Goal: Transaction & Acquisition: Subscribe to service/newsletter

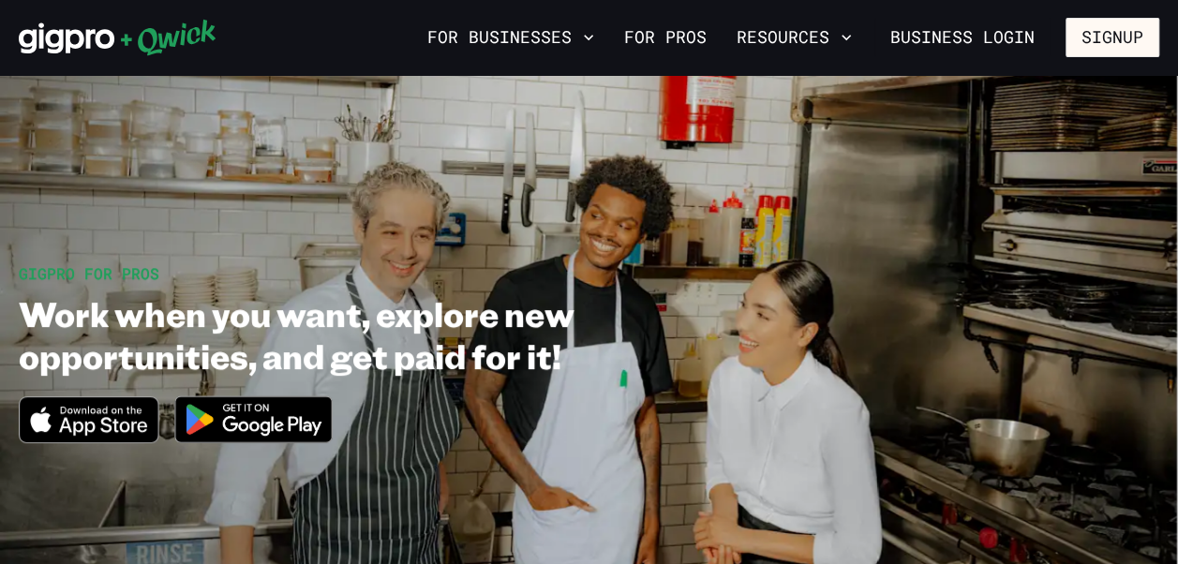
click at [1108, 43] on button "Signup" at bounding box center [1112, 37] width 94 height 39
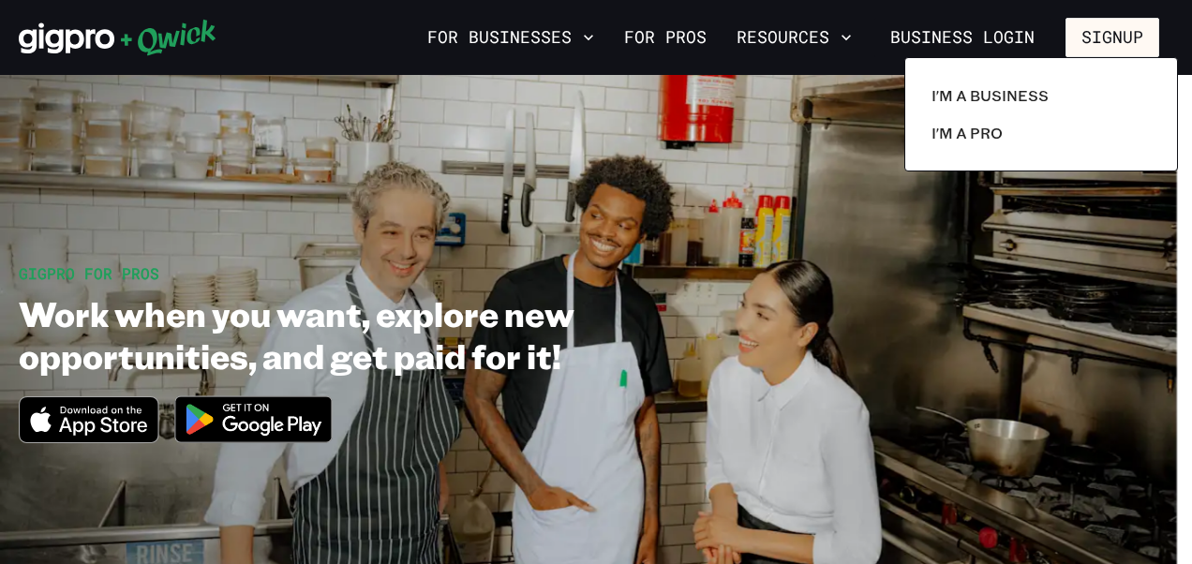
click at [985, 136] on p "I'm a Pro" at bounding box center [966, 133] width 71 height 22
click at [974, 141] on p "I'm a Pro" at bounding box center [966, 133] width 71 height 22
click at [971, 141] on p "I'm a Pro" at bounding box center [966, 133] width 71 height 22
click at [1000, 134] on p "I'm a Pro" at bounding box center [966, 133] width 71 height 22
click at [987, 137] on p "I'm a Pro" at bounding box center [966, 133] width 71 height 22
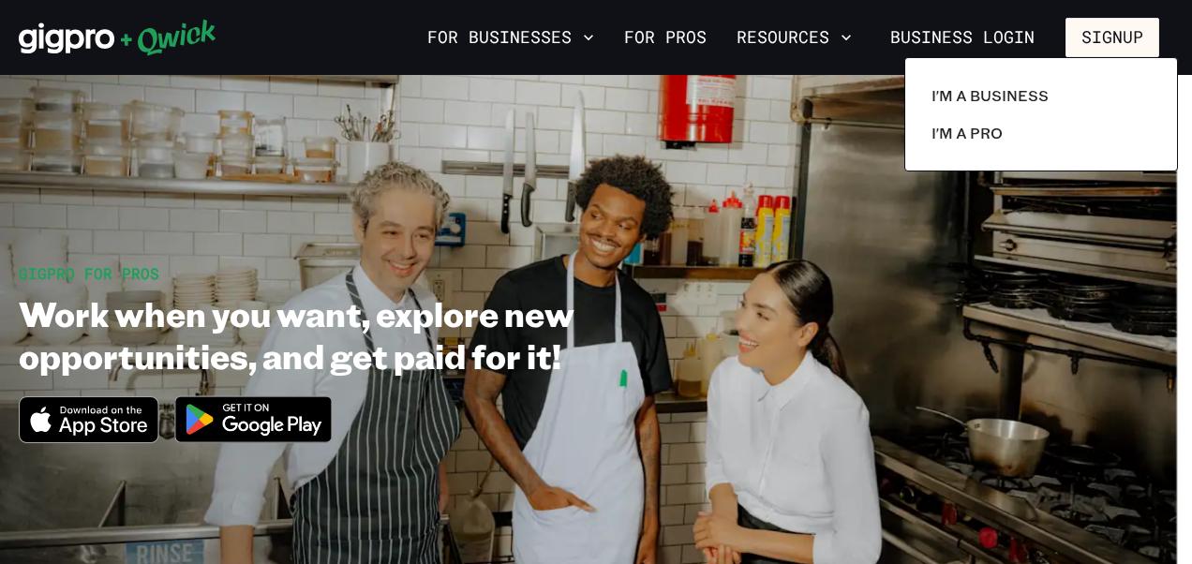
click at [974, 135] on p "I'm a Pro" at bounding box center [966, 133] width 71 height 22
click at [972, 129] on p "I'm a Pro" at bounding box center [966, 133] width 71 height 22
click at [969, 127] on p "I'm a Pro" at bounding box center [966, 133] width 71 height 22
click at [974, 133] on p "I'm a Pro" at bounding box center [966, 133] width 71 height 22
click at [610, 212] on div at bounding box center [596, 282] width 1192 height 564
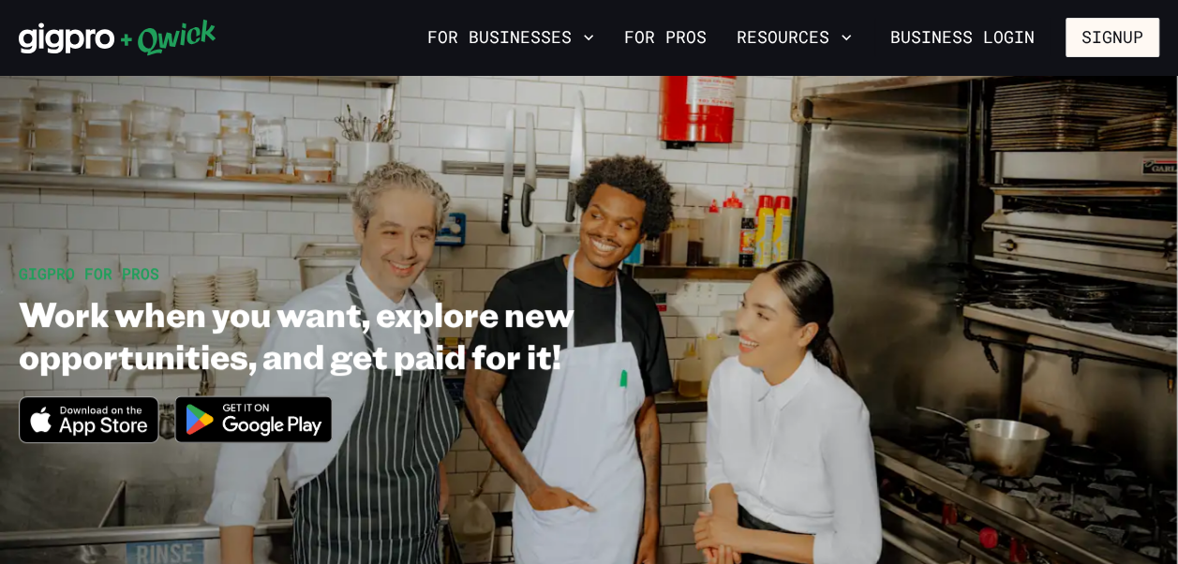
click at [1102, 37] on button "Signup" at bounding box center [1112, 37] width 94 height 39
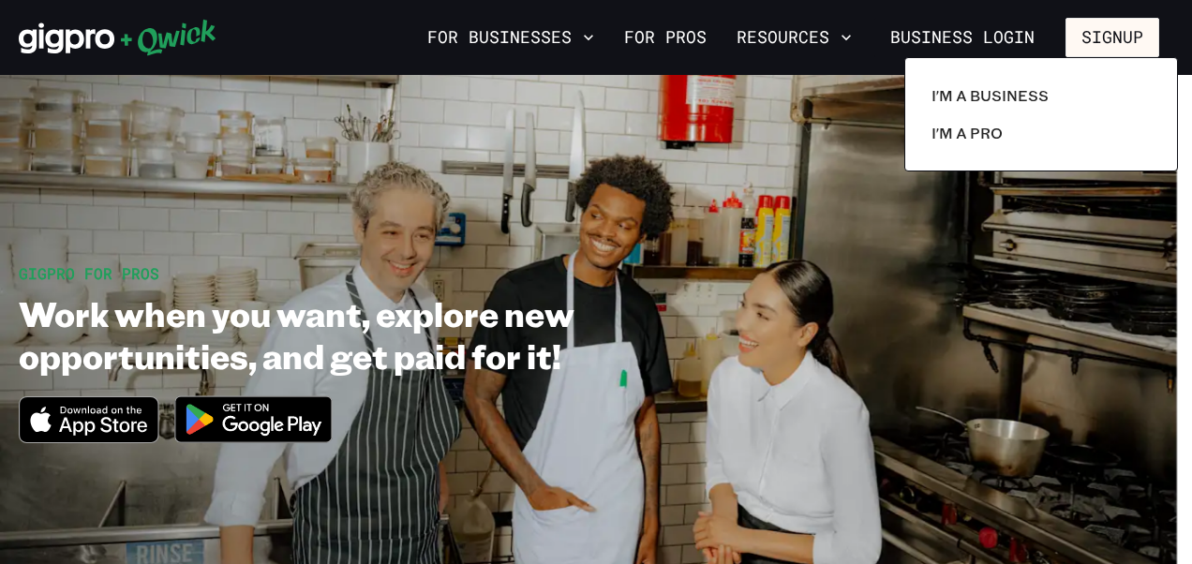
click at [977, 138] on p "I'm a Pro" at bounding box center [966, 133] width 71 height 22
click at [975, 138] on p "I'm a Pro" at bounding box center [966, 133] width 71 height 22
click at [974, 129] on p "I'm a Pro" at bounding box center [966, 133] width 71 height 22
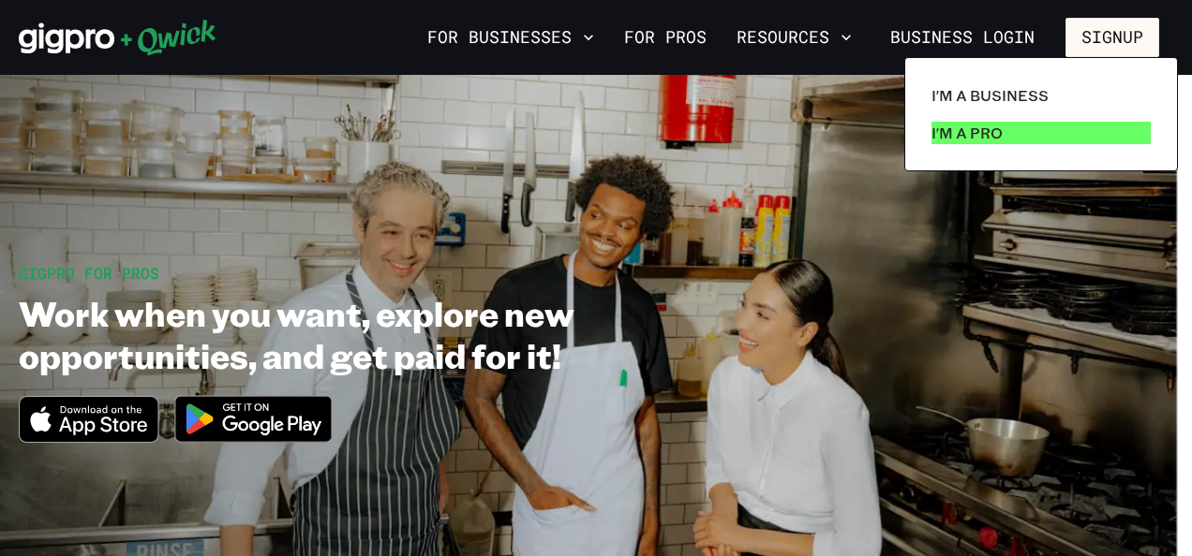
click at [989, 129] on p "I'm a Pro" at bounding box center [966, 133] width 71 height 22
click at [964, 137] on p "I'm a Pro" at bounding box center [966, 133] width 71 height 22
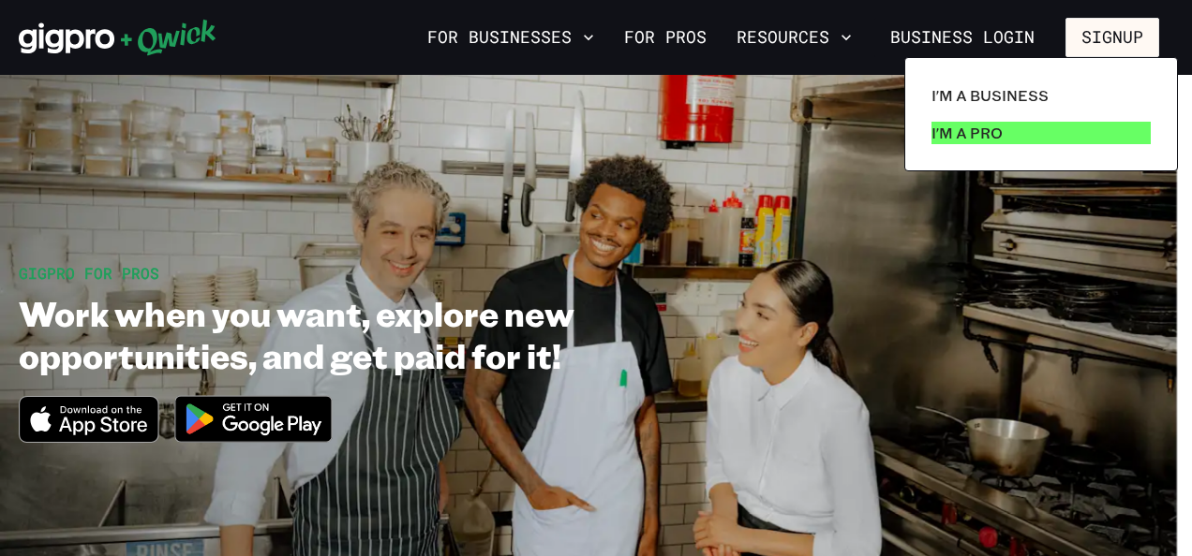
click at [964, 137] on p "I'm a Pro" at bounding box center [966, 133] width 71 height 22
click at [1040, 129] on link "I'm a Pro" at bounding box center [1041, 132] width 234 height 37
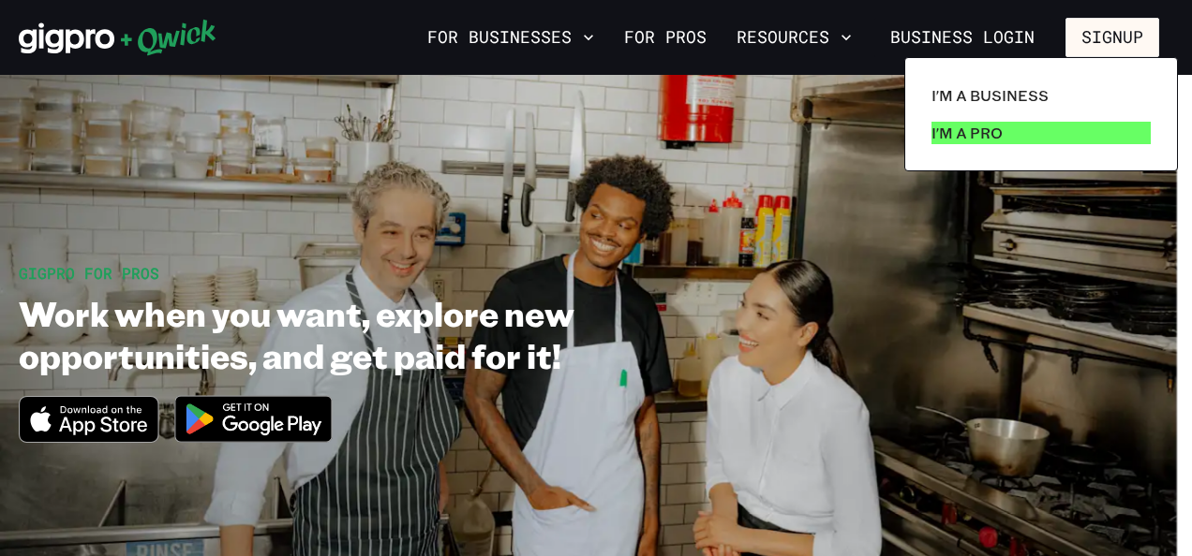
click at [1040, 131] on link "I'm a Pro" at bounding box center [1041, 132] width 234 height 37
click at [997, 32] on div at bounding box center [596, 278] width 1192 height 556
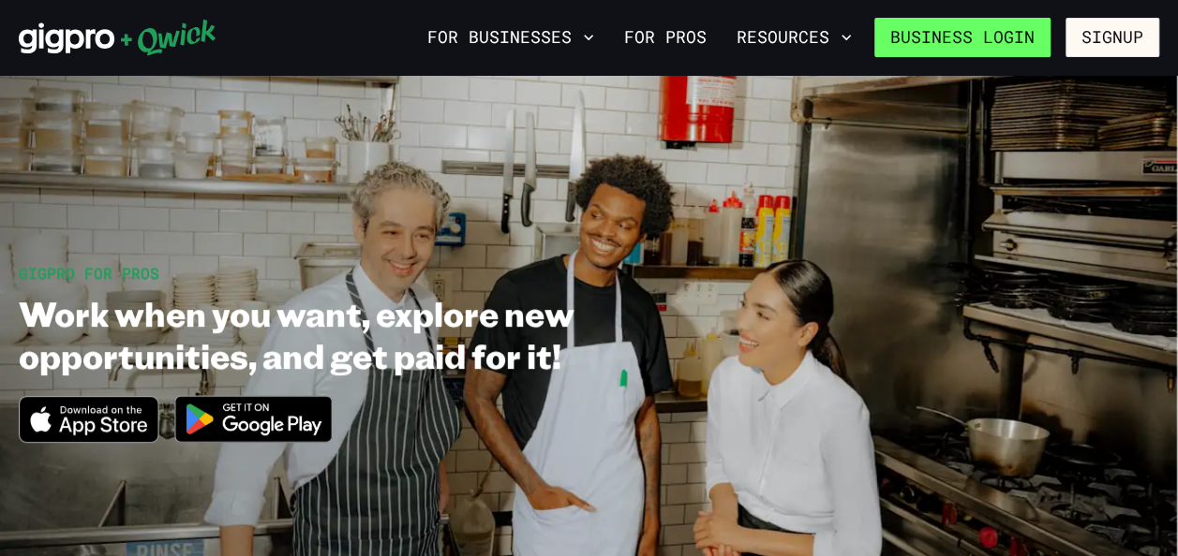
click at [996, 30] on link "Business Login" at bounding box center [962, 37] width 176 height 39
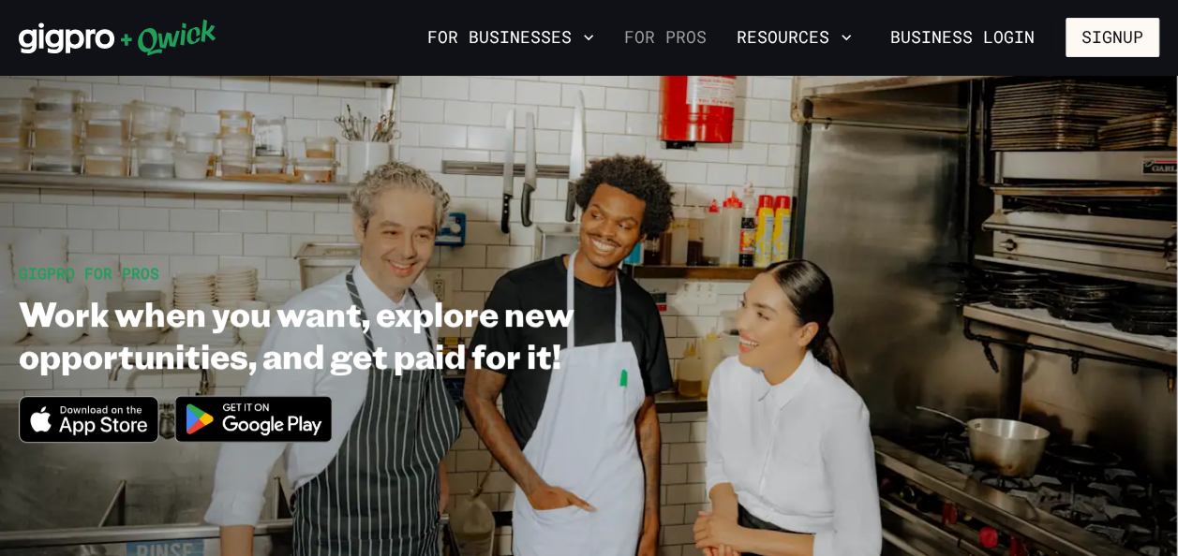
click at [675, 37] on link "For Pros" at bounding box center [664, 38] width 97 height 32
click at [668, 45] on link "For Pros" at bounding box center [664, 38] width 97 height 32
click at [667, 45] on link "For Pros" at bounding box center [664, 38] width 97 height 32
click at [1102, 26] on button "Signup" at bounding box center [1112, 37] width 94 height 39
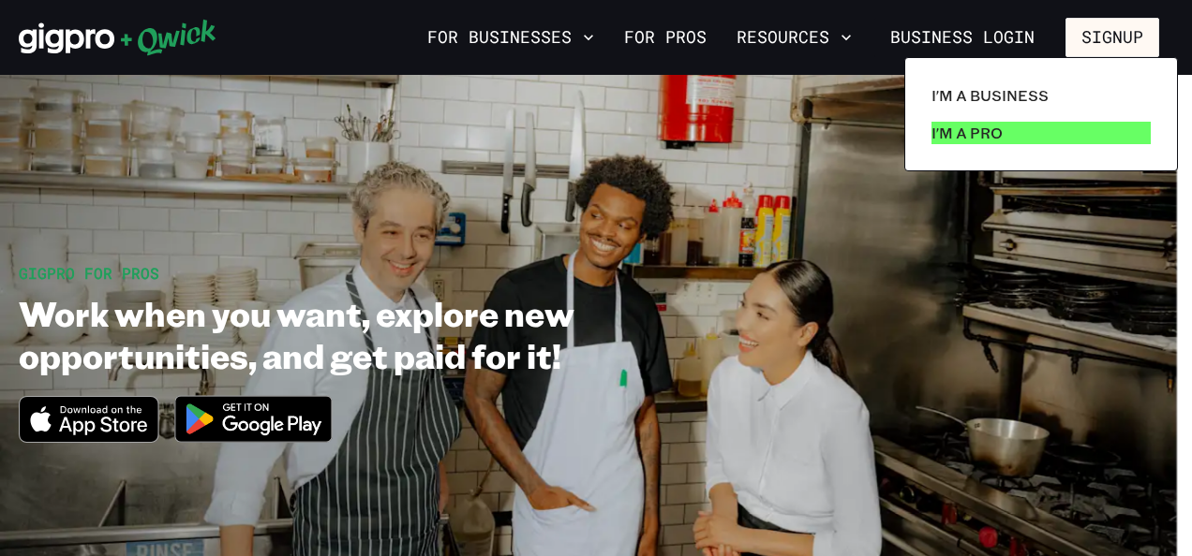
click at [1021, 139] on link "I'm a Pro" at bounding box center [1041, 132] width 234 height 37
click at [999, 129] on p "I'm a Pro" at bounding box center [966, 133] width 71 height 22
click at [998, 133] on p "I'm a Pro" at bounding box center [966, 133] width 71 height 22
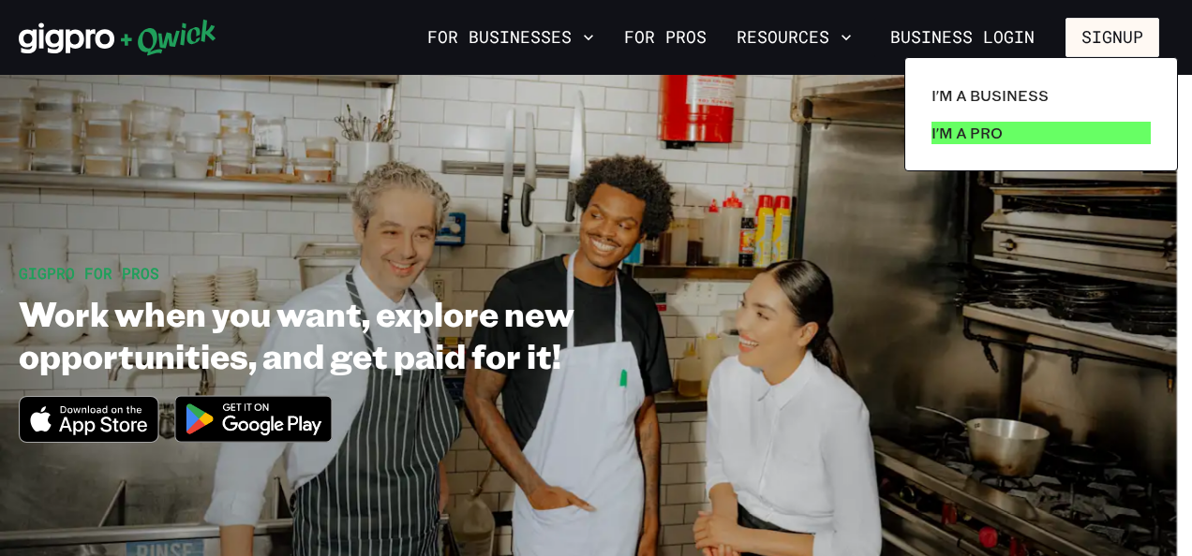
click at [998, 133] on p "I'm a Pro" at bounding box center [966, 133] width 71 height 22
click at [1024, 131] on link "I'm a Pro" at bounding box center [1041, 132] width 234 height 37
click at [1019, 141] on link "I'm a Pro" at bounding box center [1041, 132] width 234 height 37
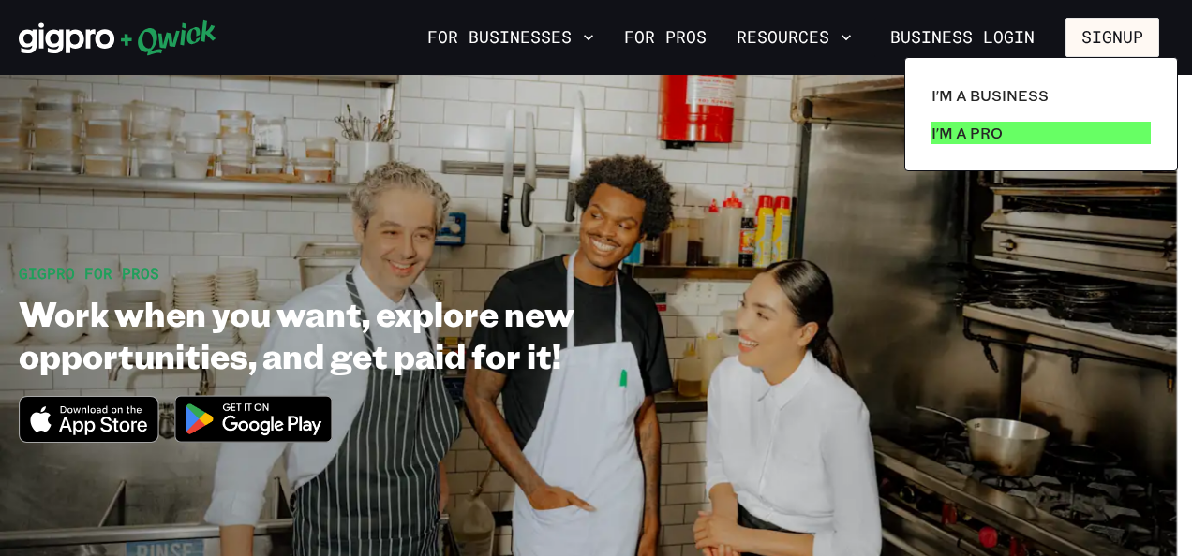
click at [1029, 129] on link "I'm a Pro" at bounding box center [1041, 132] width 234 height 37
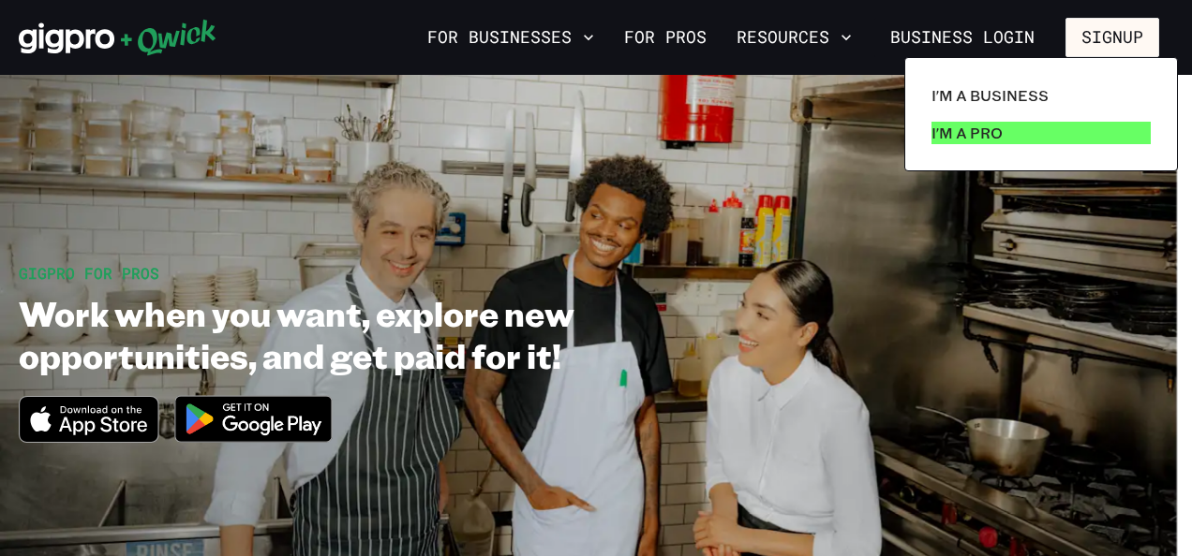
click at [1029, 129] on link "I'm a Pro" at bounding box center [1041, 132] width 234 height 37
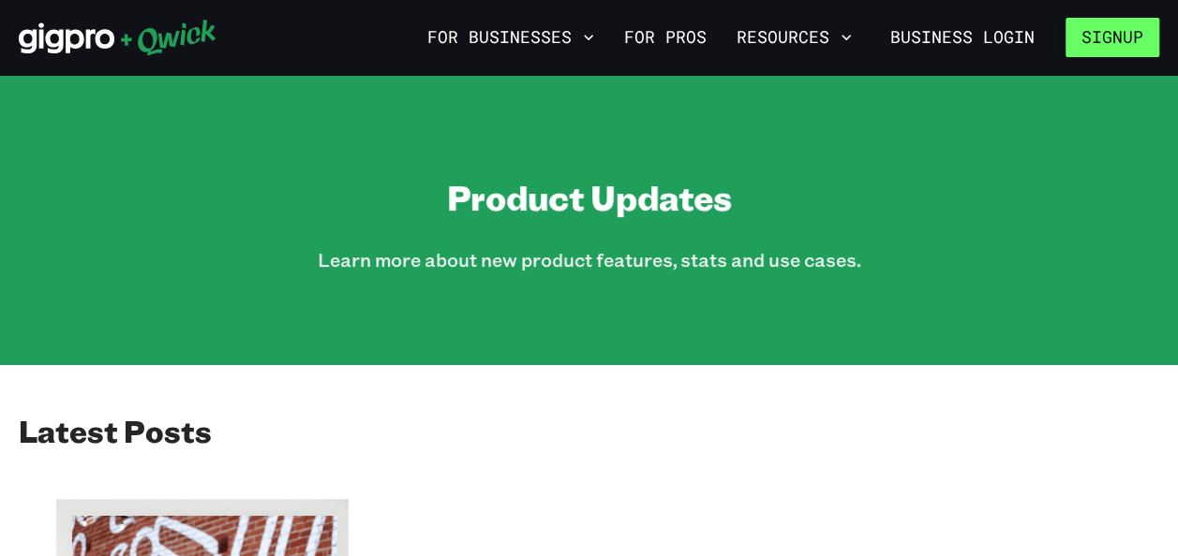
click at [1124, 44] on button "Signup" at bounding box center [1112, 37] width 94 height 39
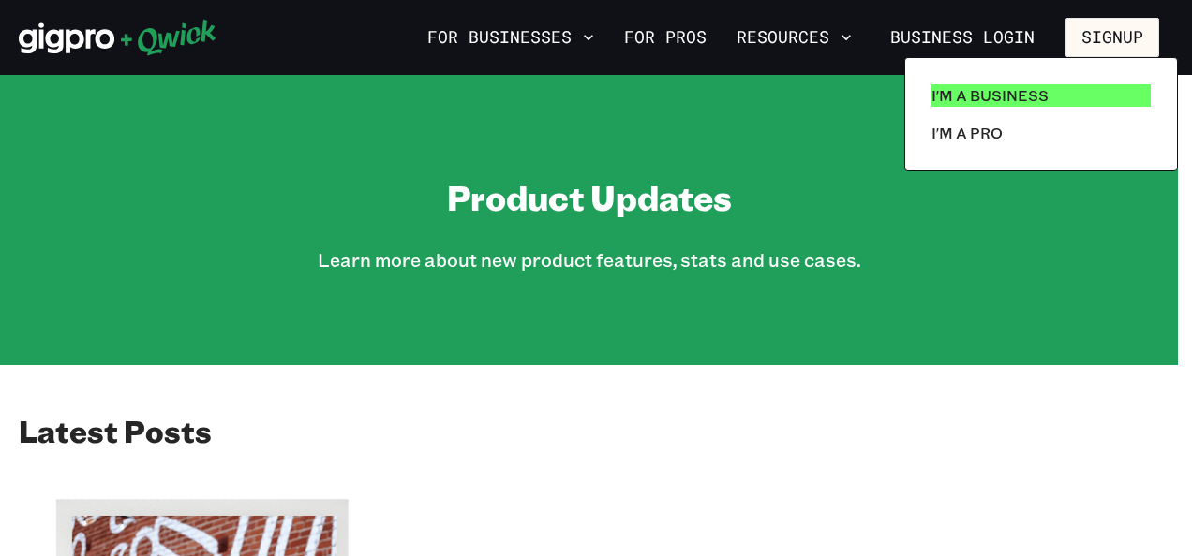
click at [1023, 93] on p "I'm a Business" at bounding box center [989, 95] width 117 height 22
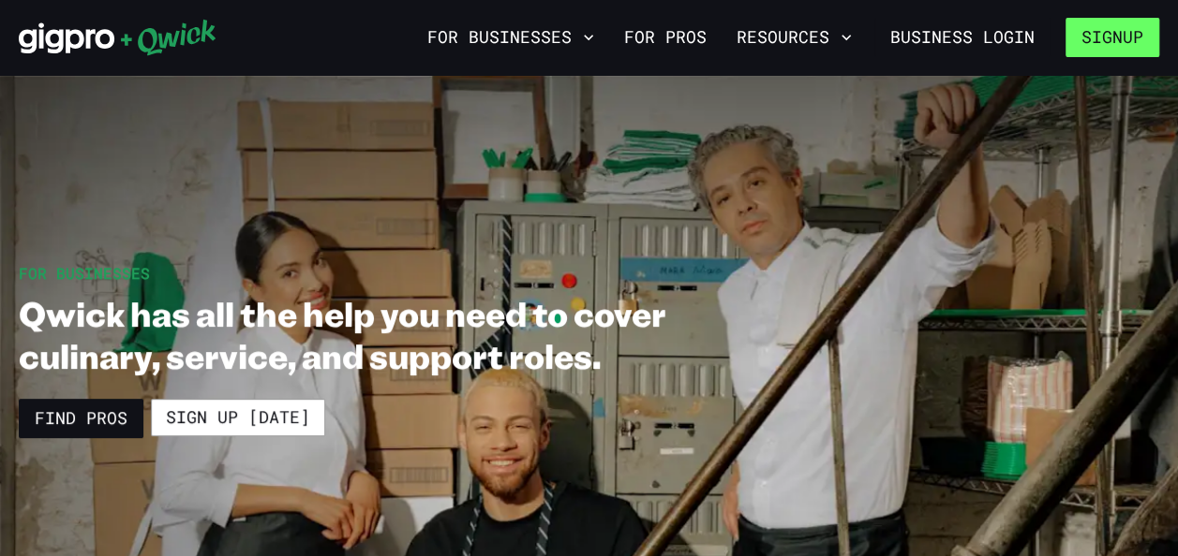
click at [1109, 32] on button "Signup" at bounding box center [1112, 37] width 94 height 39
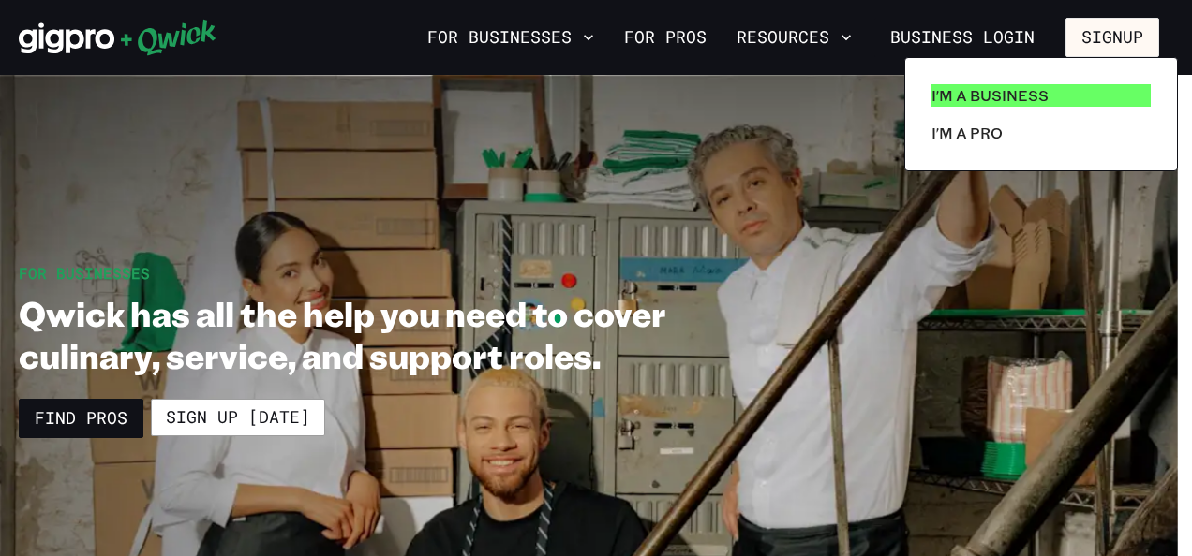
click at [1009, 90] on p "I'm a Business" at bounding box center [989, 95] width 117 height 22
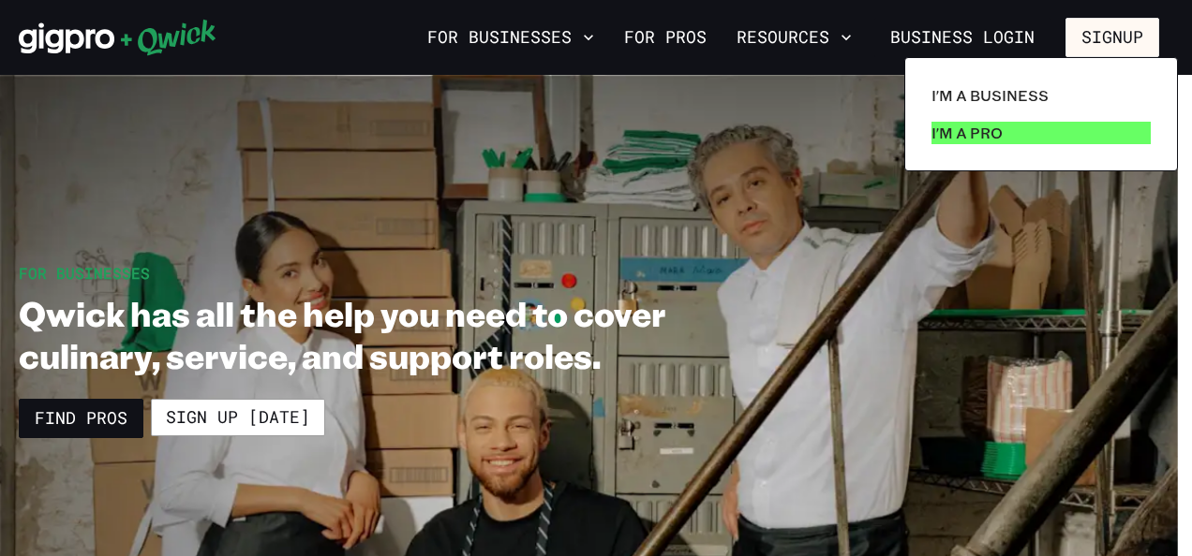
click at [1035, 135] on link "I'm a Pro" at bounding box center [1041, 132] width 234 height 37
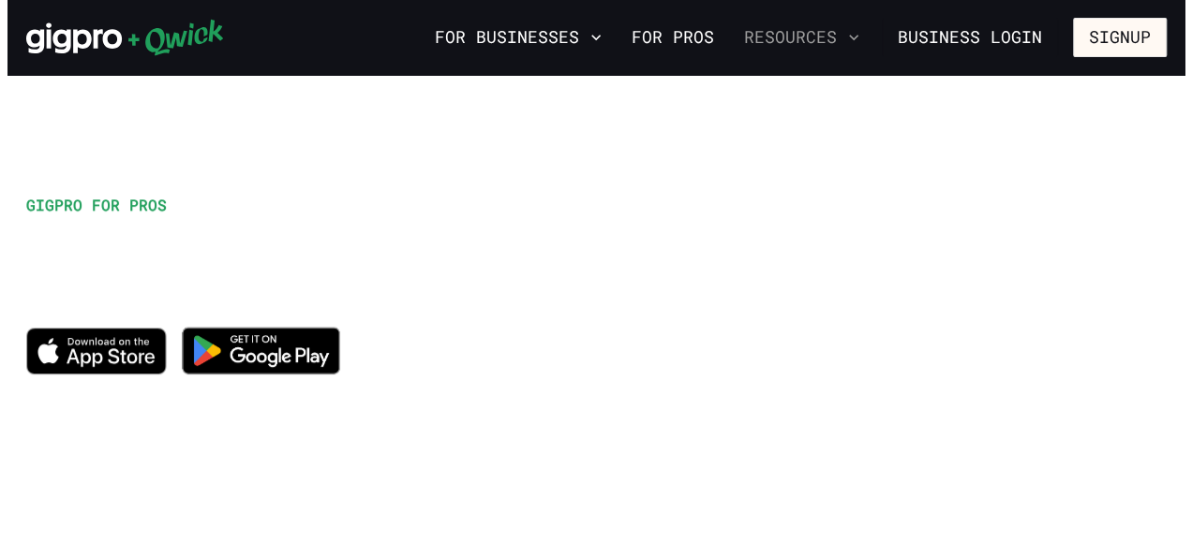
scroll to position [52, 0]
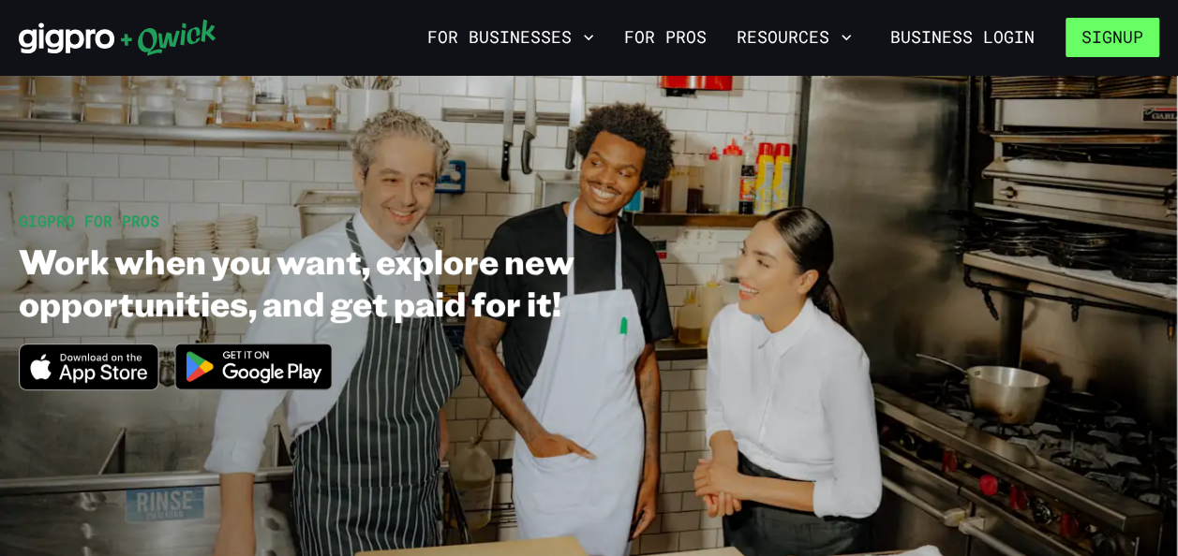
click at [1117, 37] on button "Signup" at bounding box center [1112, 37] width 94 height 39
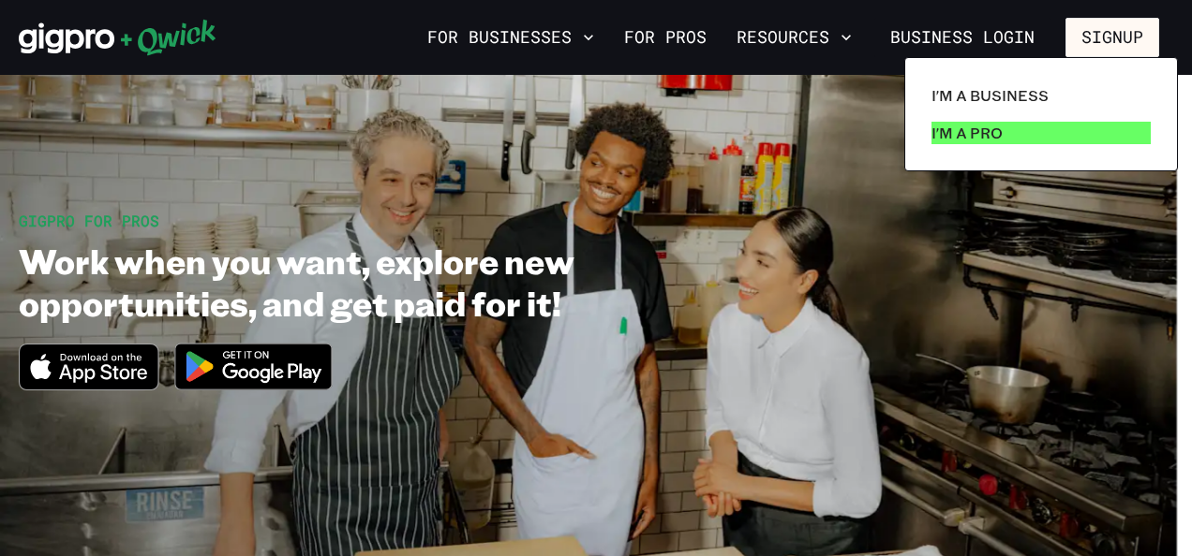
click at [1019, 137] on link "I'm a Pro" at bounding box center [1041, 132] width 234 height 37
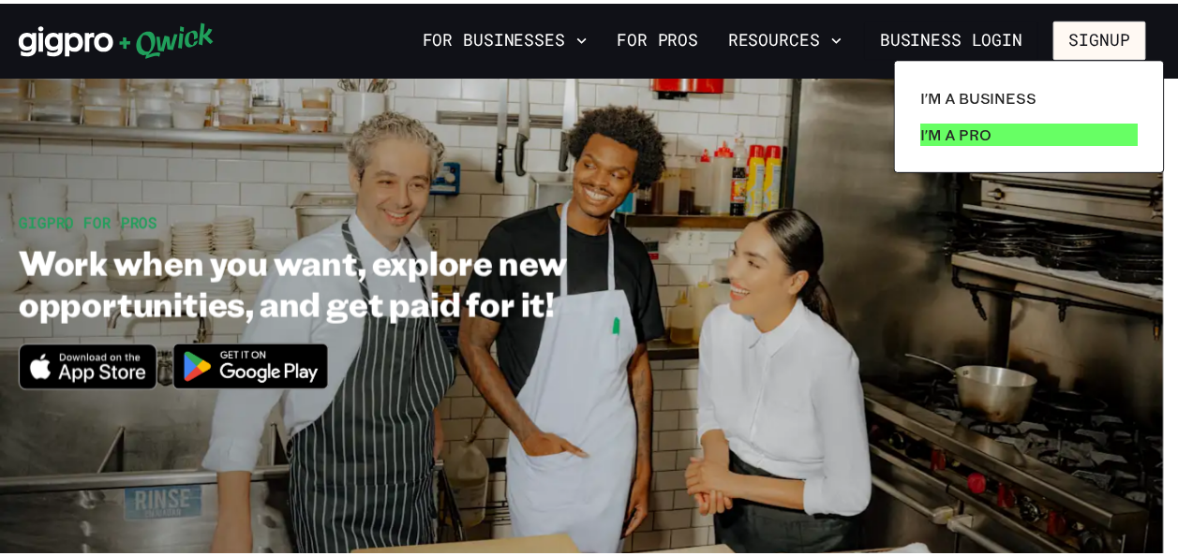
scroll to position [0, 0]
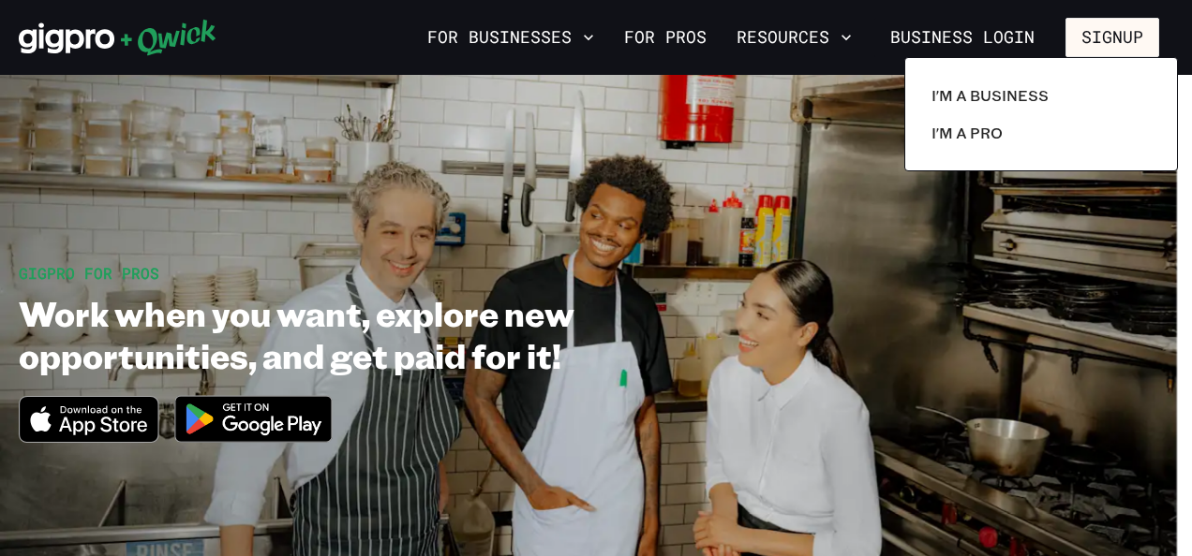
click at [334, 53] on div at bounding box center [596, 278] width 1192 height 556
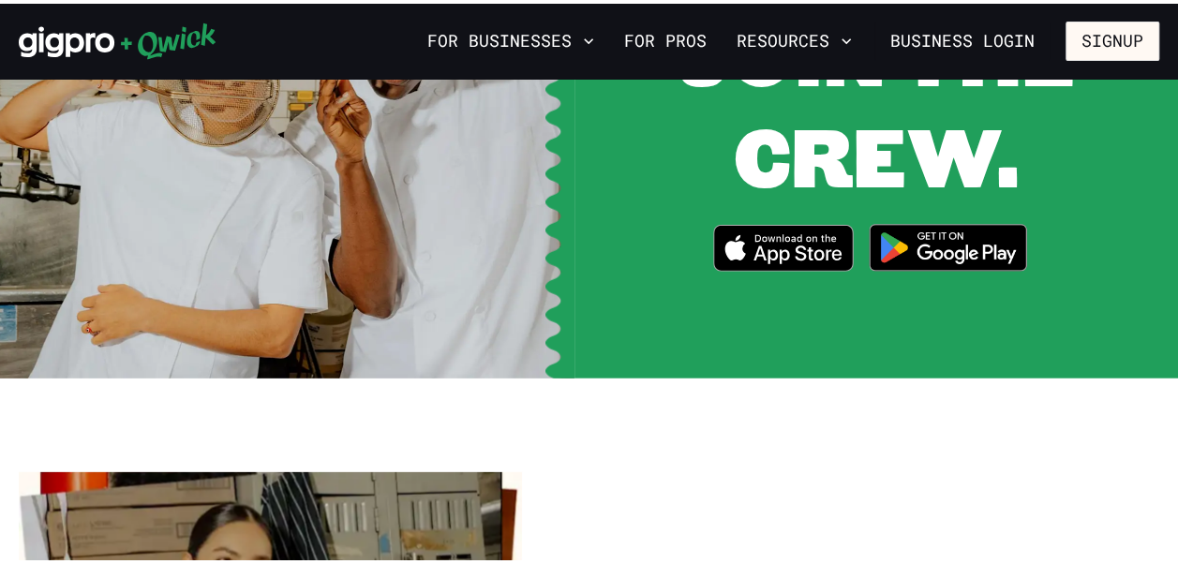
scroll to position [2546, 0]
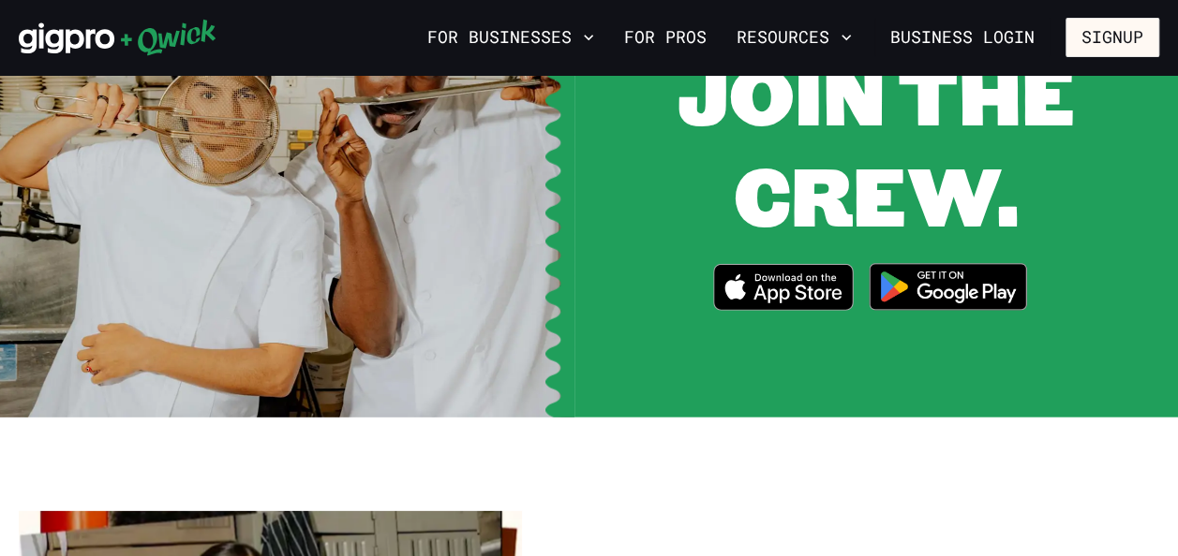
click at [939, 288] on img at bounding box center [948, 287] width 182 height 70
